Goal: Navigation & Orientation: Understand site structure

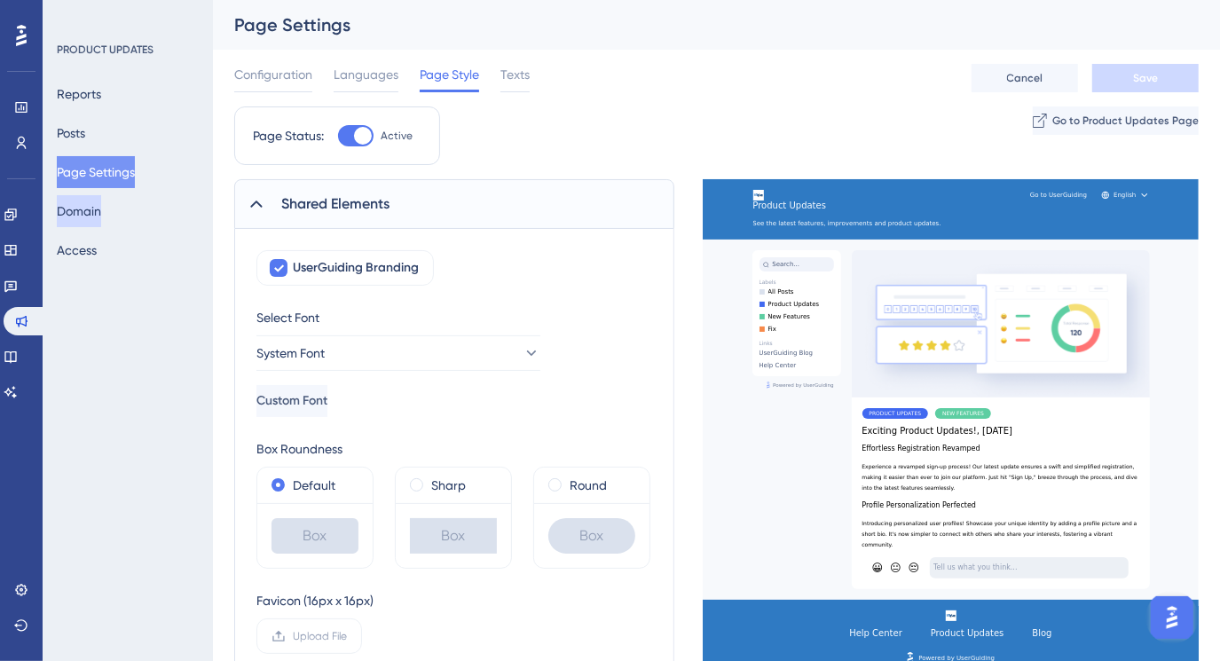
click at [81, 209] on button "Domain" at bounding box center [79, 211] width 44 height 32
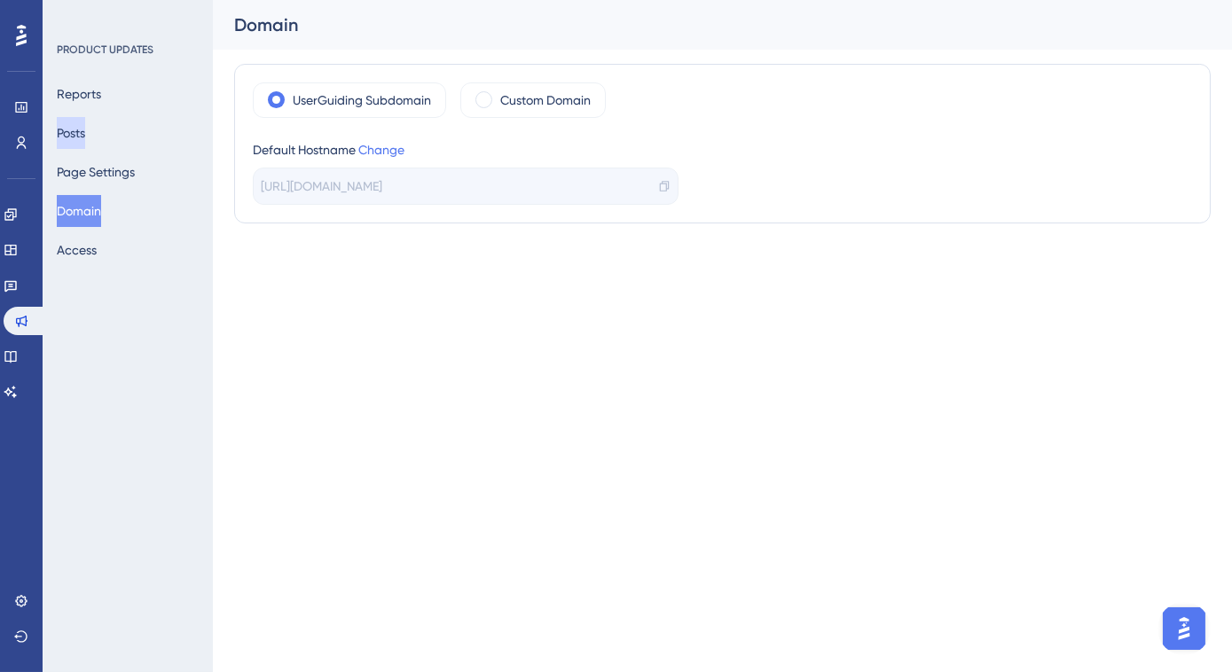
click at [85, 131] on button "Posts" at bounding box center [71, 133] width 28 height 32
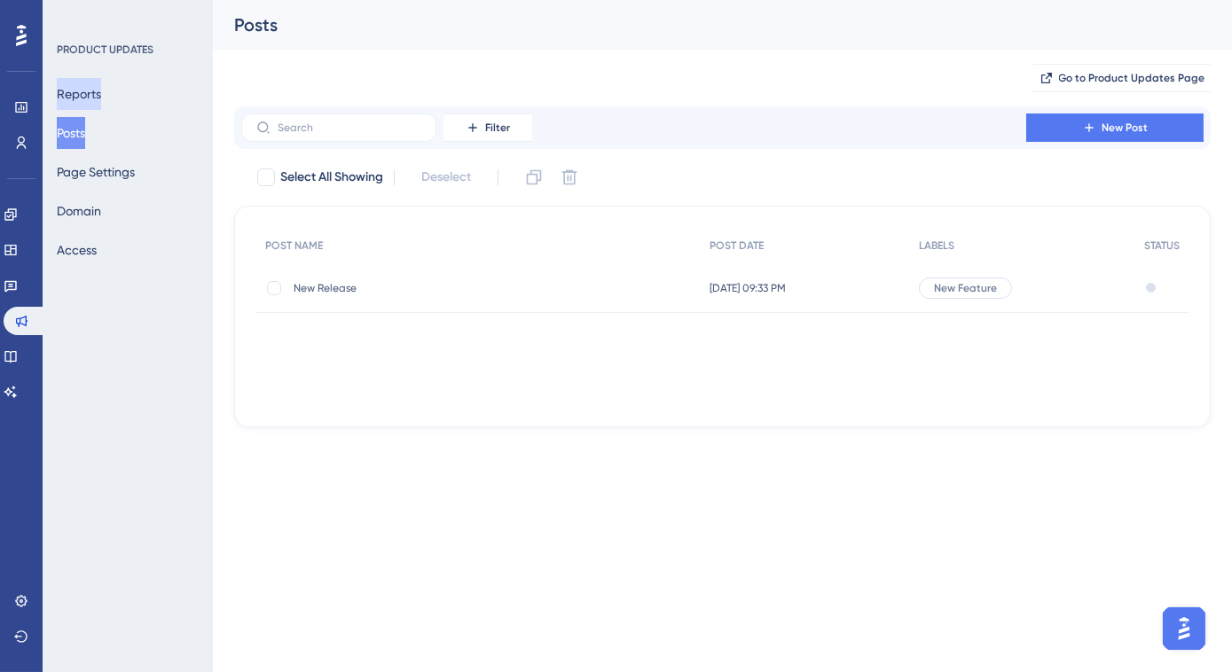
click at [88, 90] on button "Reports" at bounding box center [79, 94] width 44 height 32
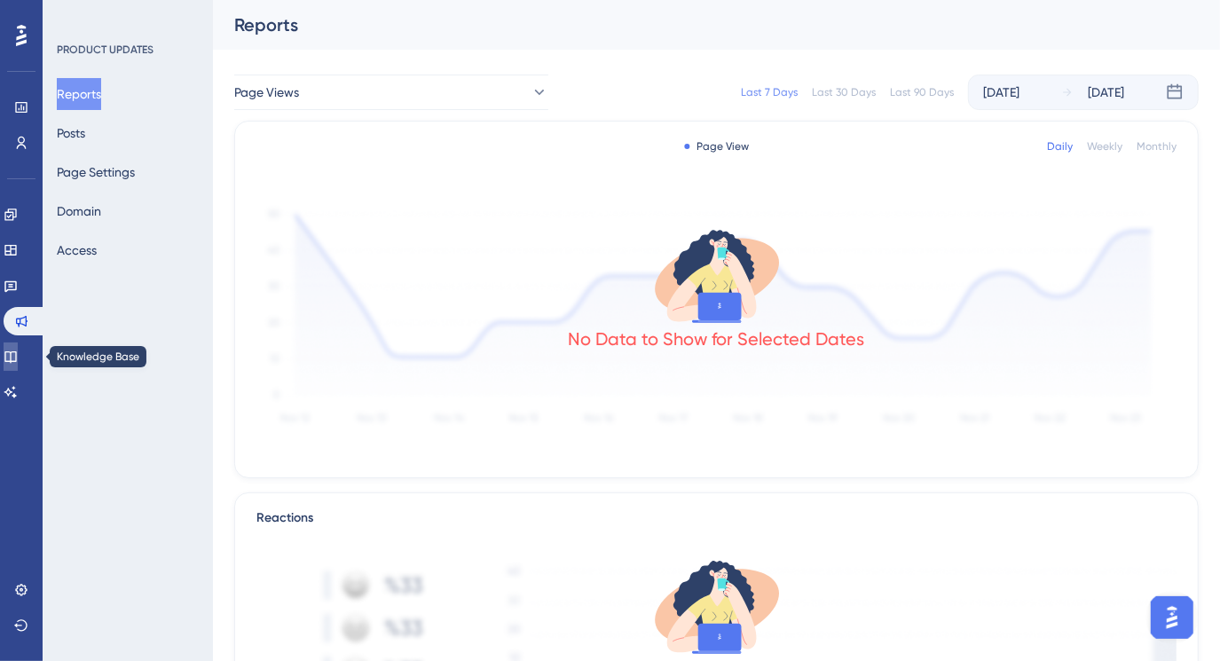
click at [18, 353] on icon at bounding box center [11, 357] width 14 height 14
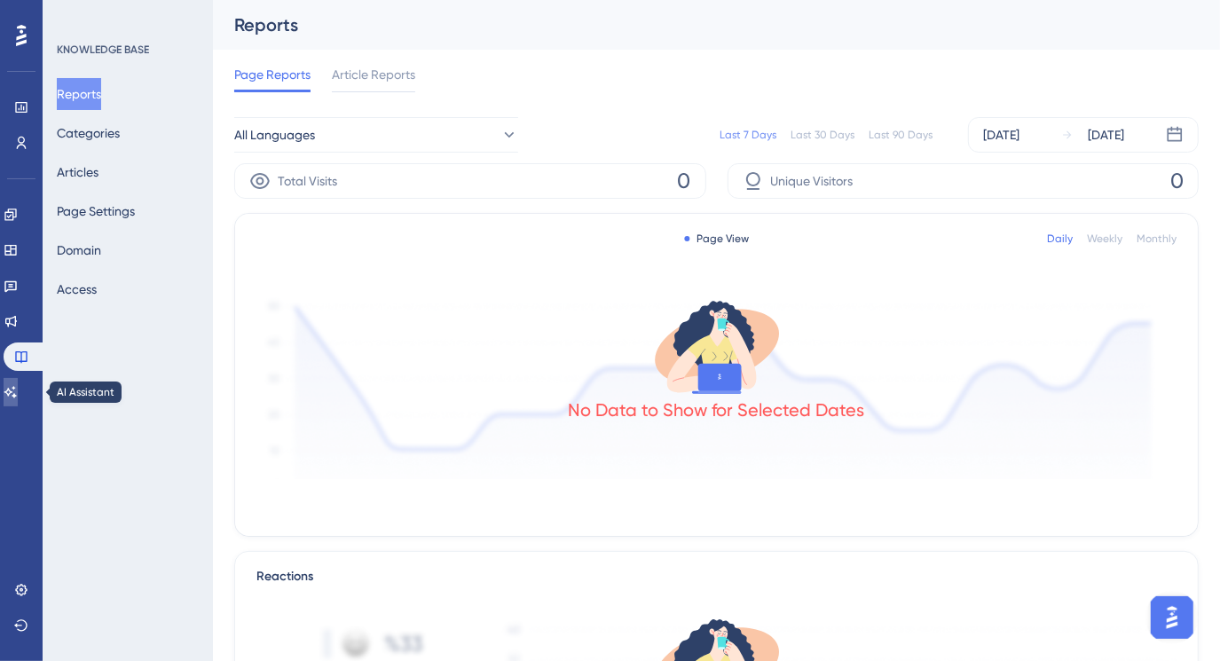
click at [18, 384] on link at bounding box center [11, 392] width 14 height 28
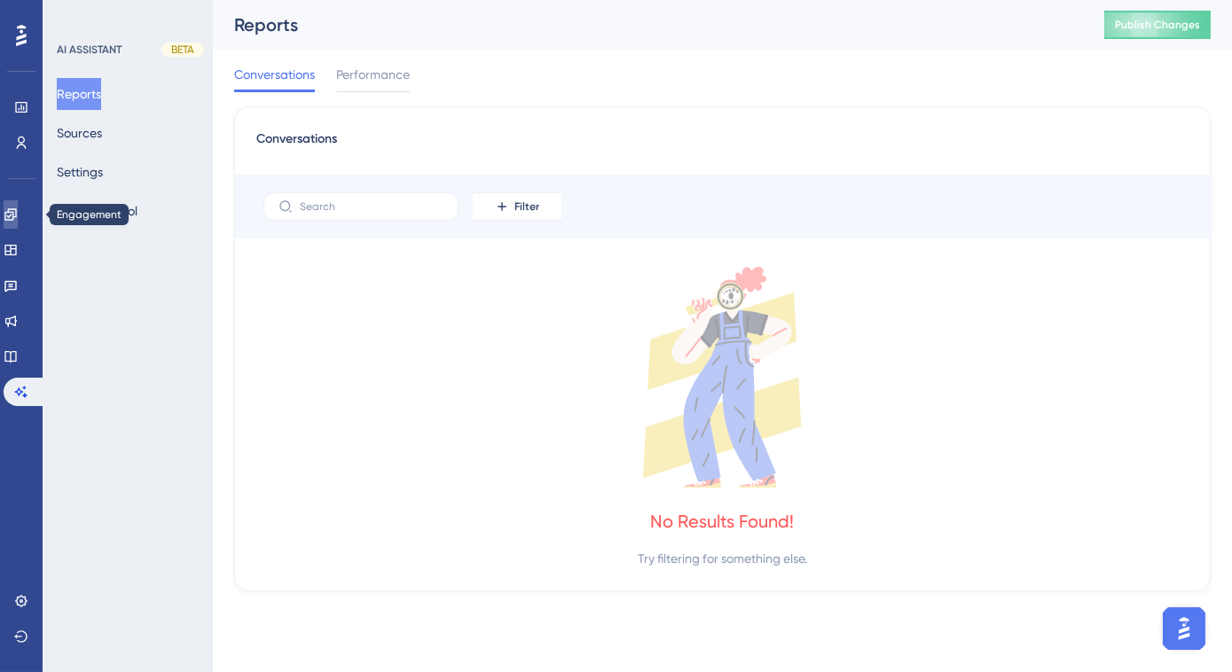
click at [14, 209] on icon at bounding box center [11, 215] width 14 height 14
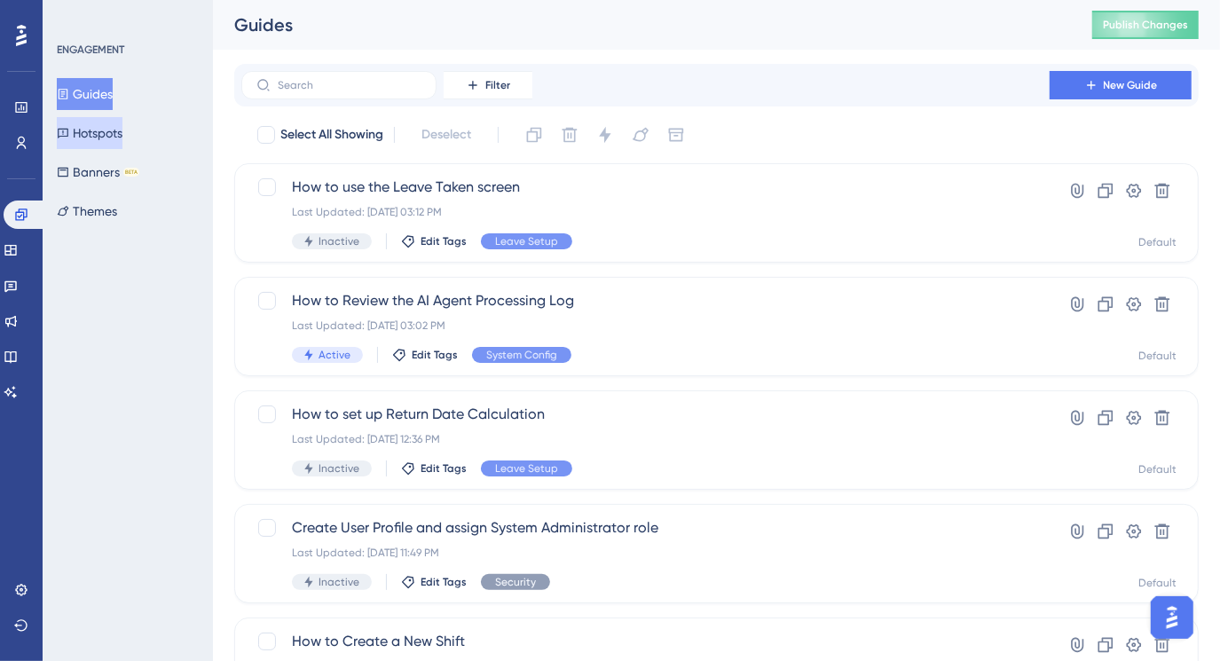
click at [97, 135] on button "Hotspots" at bounding box center [90, 133] width 66 height 32
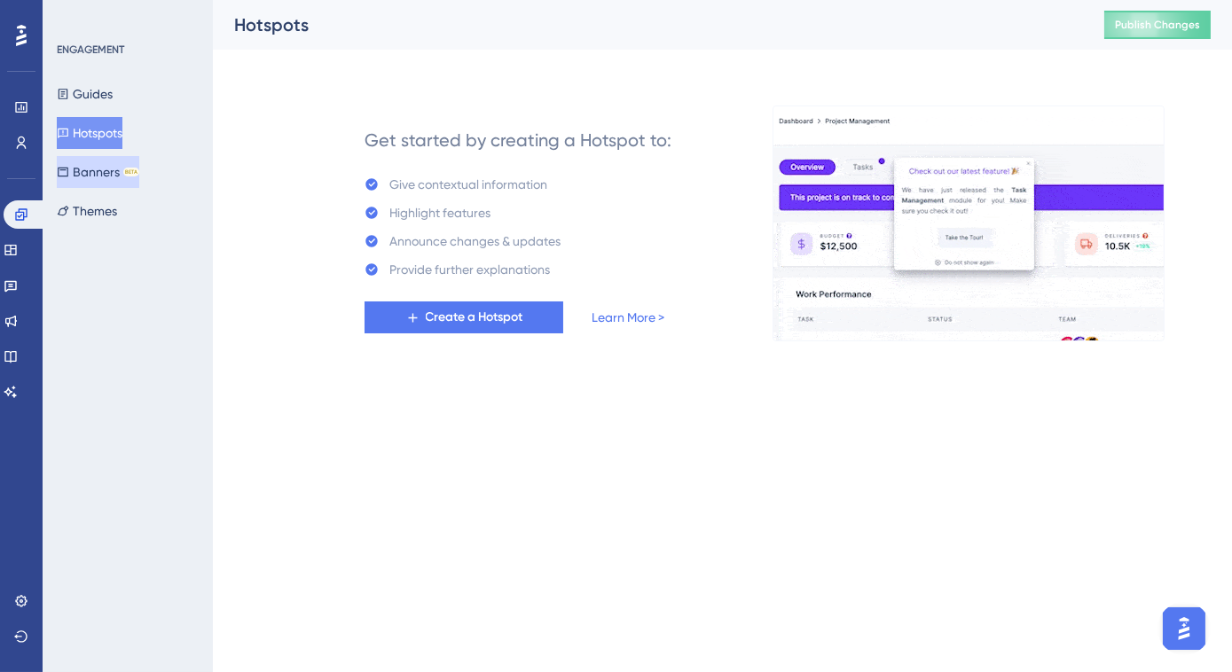
click at [95, 171] on button "Banners BETA" at bounding box center [98, 172] width 82 height 32
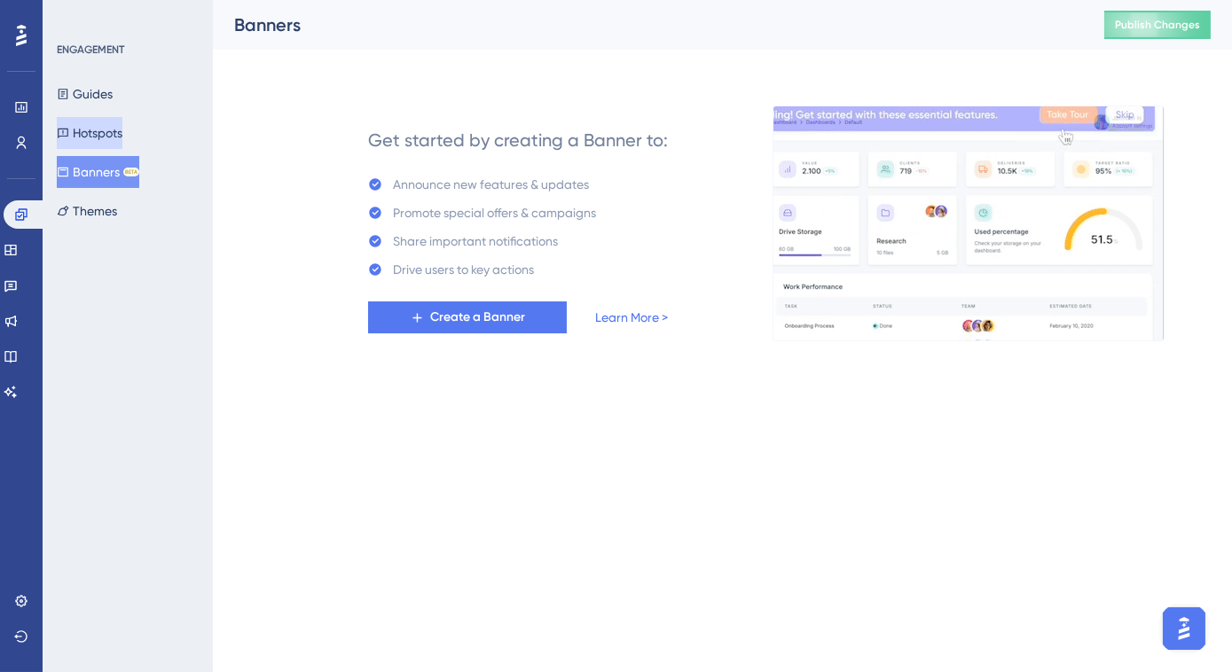
click at [96, 134] on button "Hotspots" at bounding box center [90, 133] width 66 height 32
